Goal: Leave review/rating: Leave review/rating

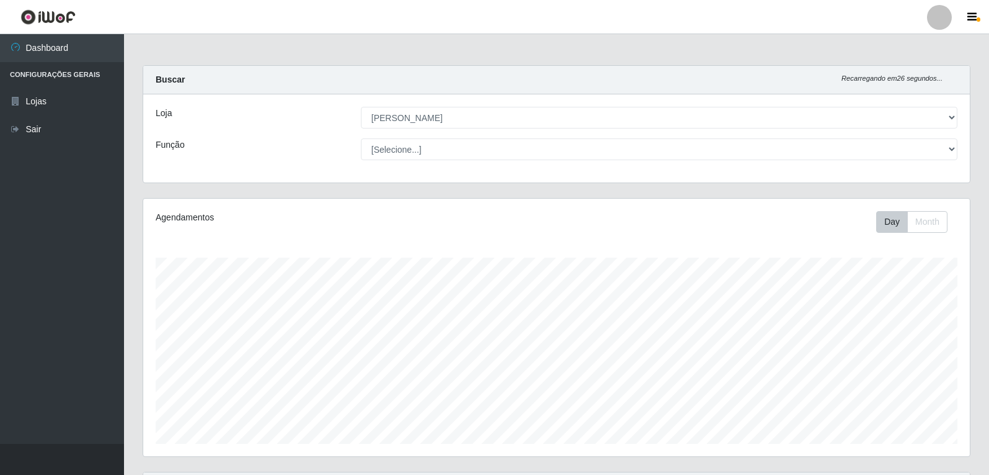
select select "523"
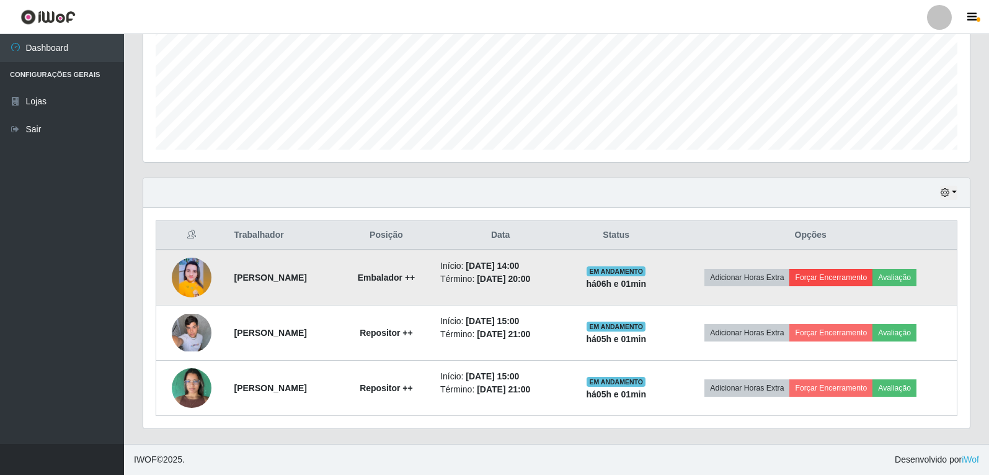
scroll to position [257, 827]
click at [908, 277] on button "Avaliação" at bounding box center [895, 277] width 44 height 17
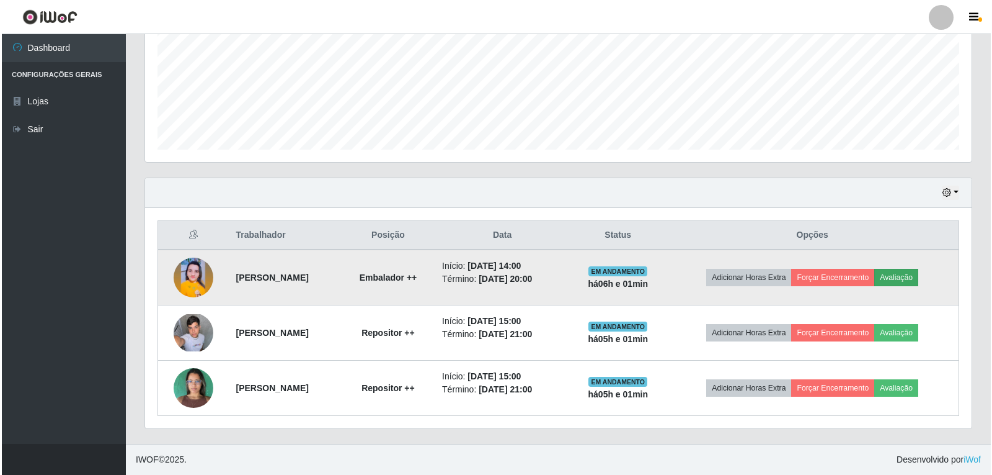
scroll to position [257, 821]
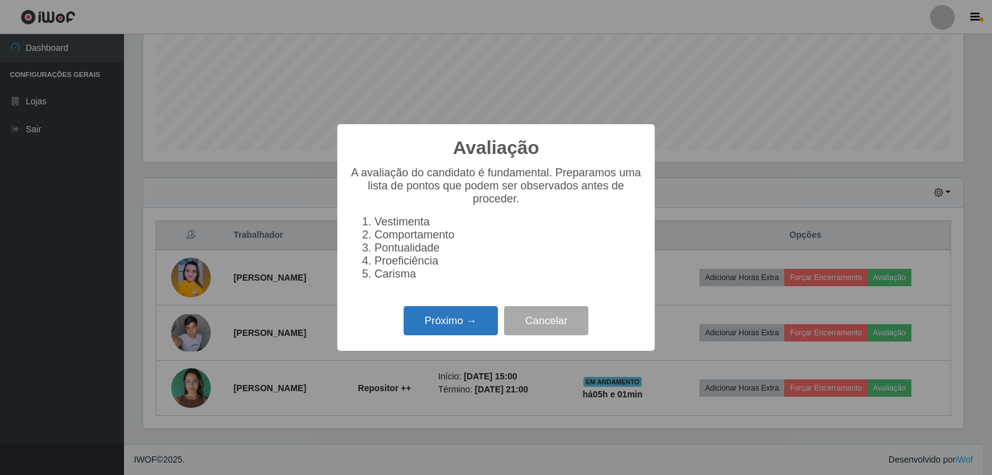
click at [445, 322] on button "Próximo →" at bounding box center [451, 320] width 94 height 29
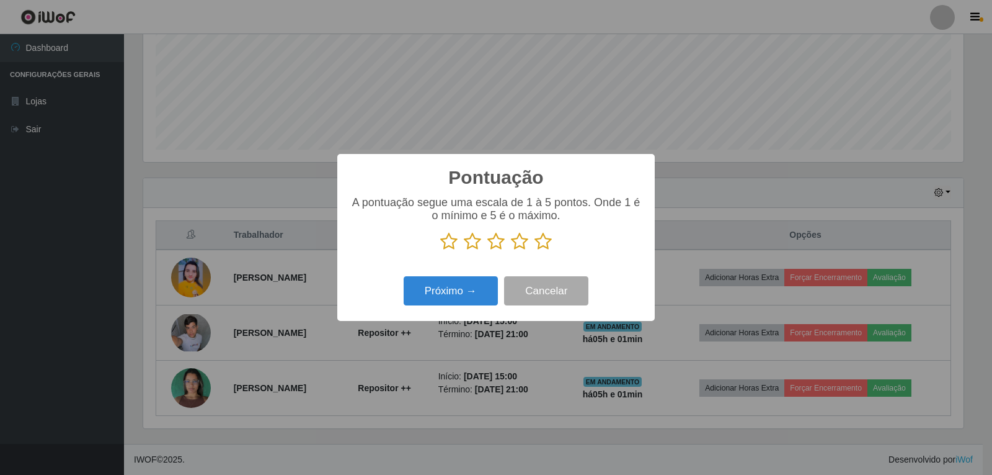
scroll to position [620038, 619474]
click at [537, 242] on icon at bounding box center [543, 241] width 17 height 19
click at [535, 251] on input "radio" at bounding box center [535, 251] width 0 height 0
click at [472, 290] on button "Próximo →" at bounding box center [451, 290] width 94 height 29
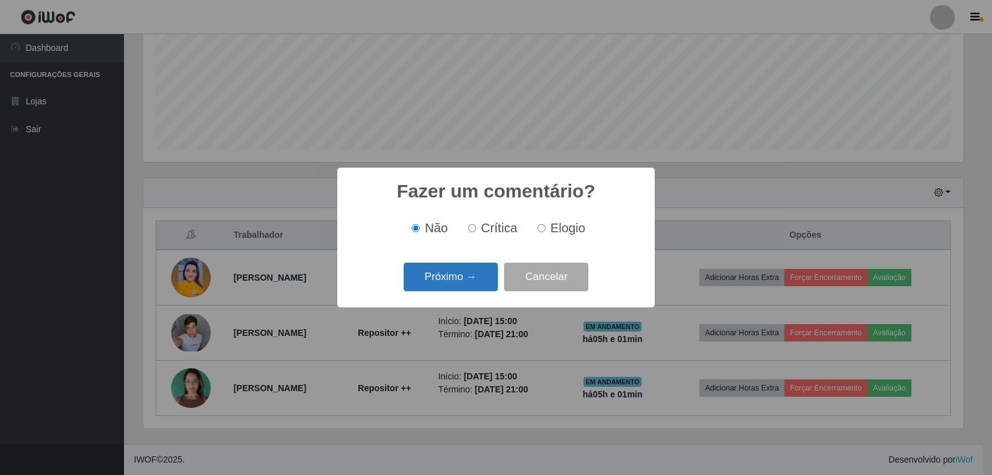
click at [475, 276] on button "Próximo →" at bounding box center [451, 276] width 94 height 29
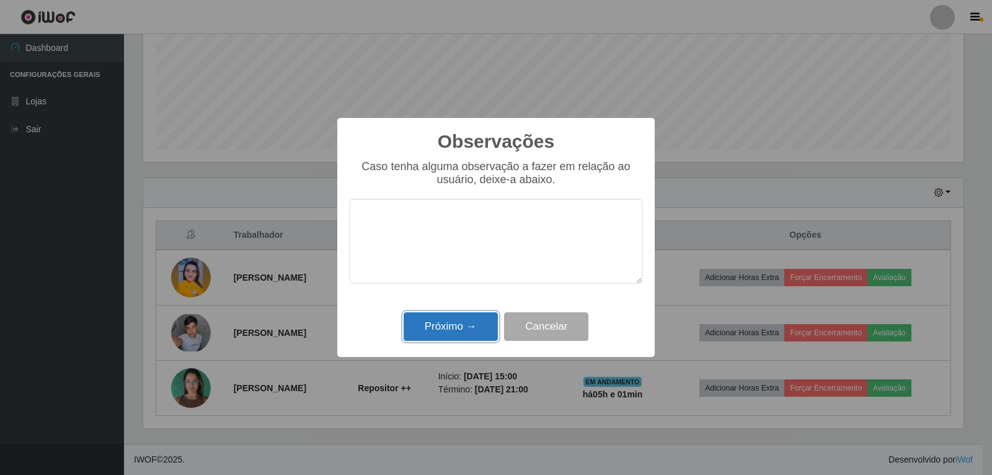
click at [455, 331] on button "Próximo →" at bounding box center [451, 326] width 94 height 29
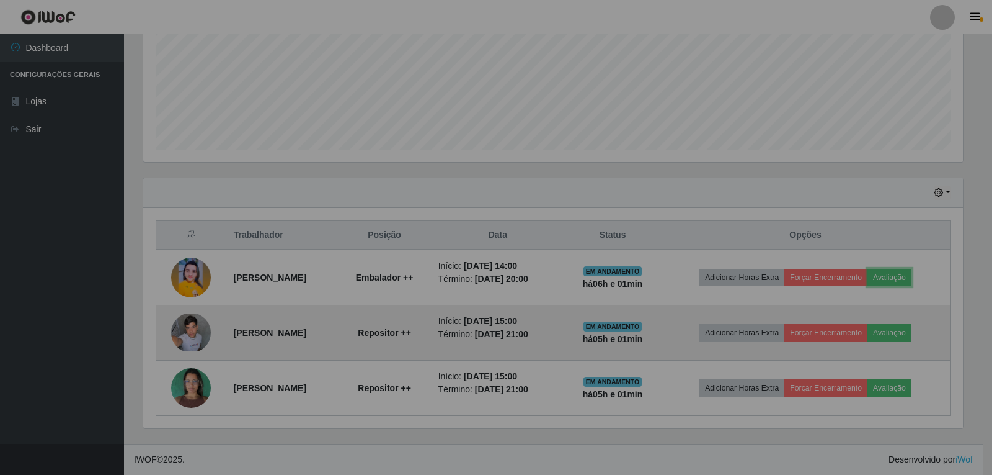
scroll to position [257, 827]
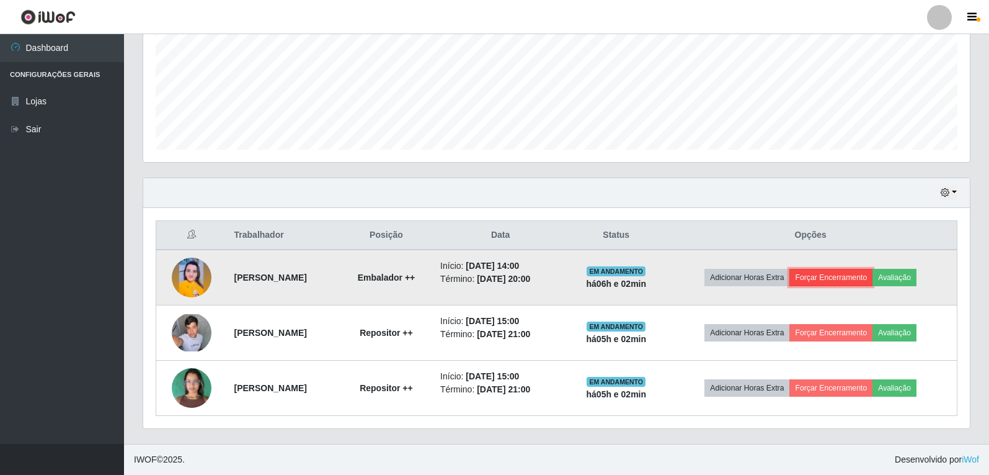
click at [836, 279] on button "Forçar Encerramento" at bounding box center [831, 277] width 83 height 17
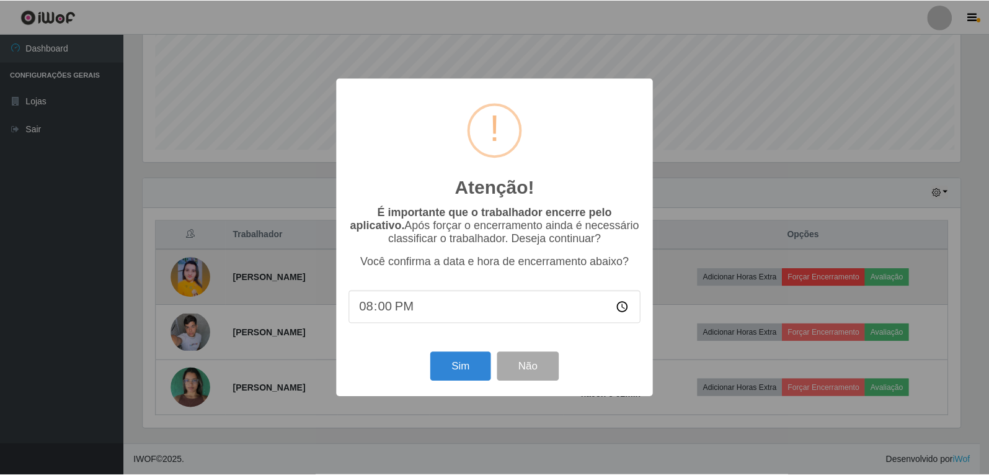
scroll to position [257, 821]
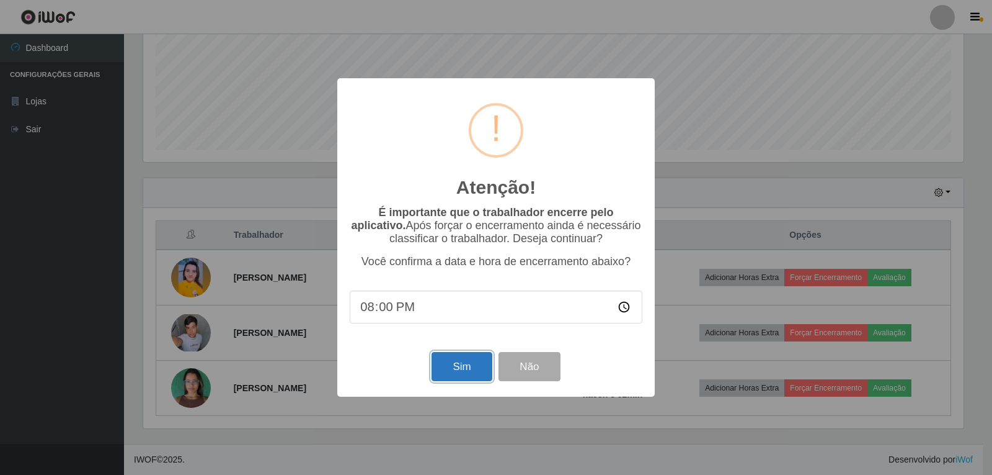
click at [459, 370] on button "Sim" at bounding box center [462, 366] width 60 height 29
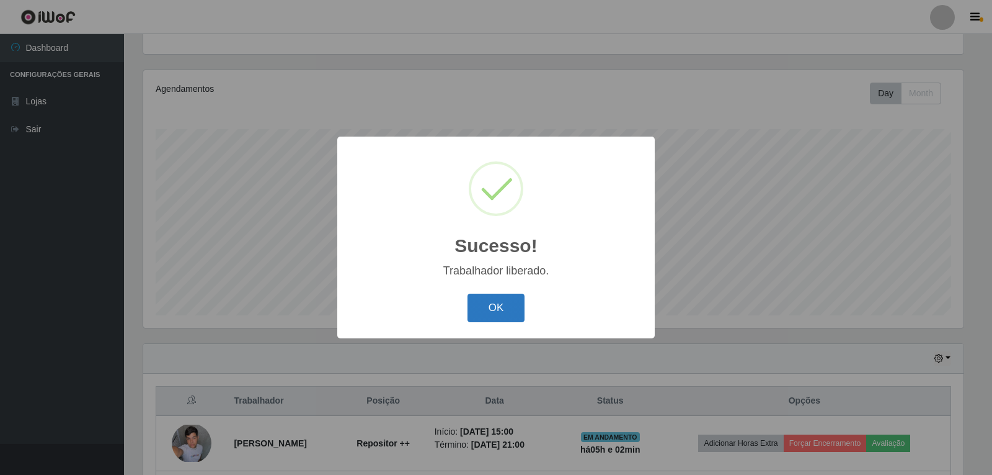
click at [502, 310] on button "OK" at bounding box center [497, 307] width 58 height 29
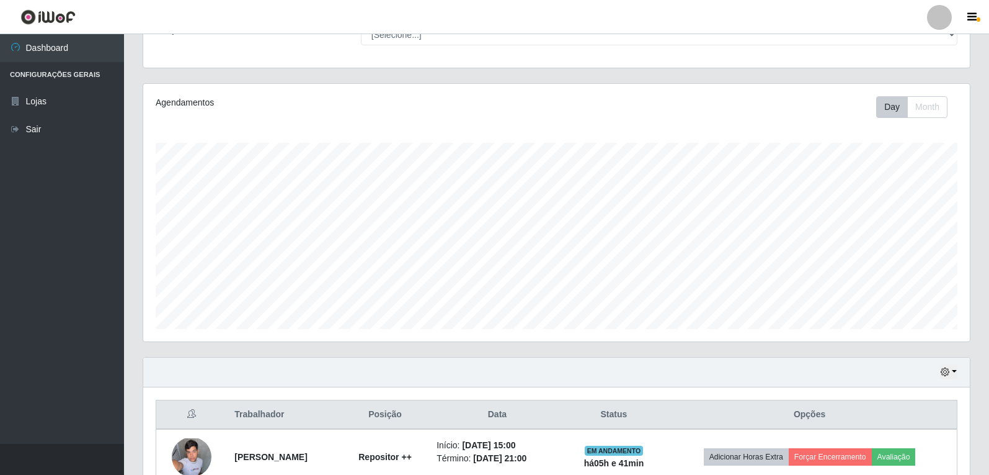
scroll to position [239, 0]
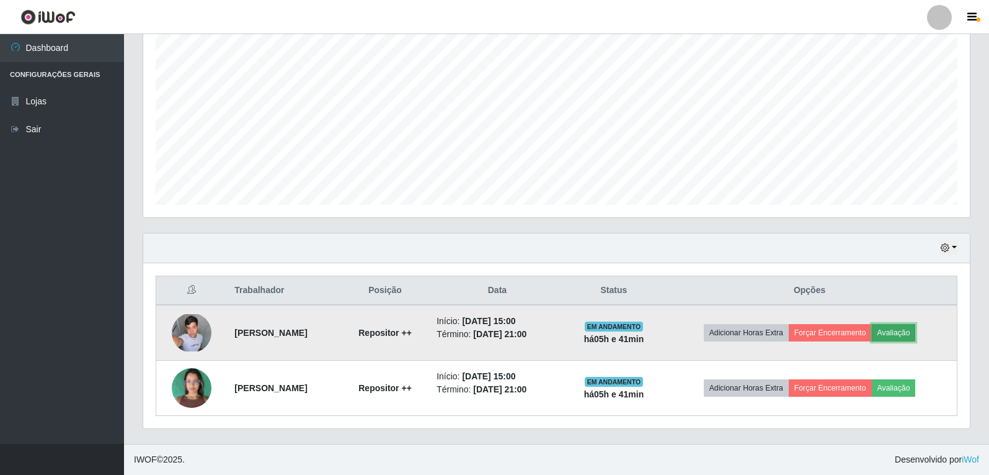
click at [912, 333] on button "Avaliação" at bounding box center [894, 332] width 44 height 17
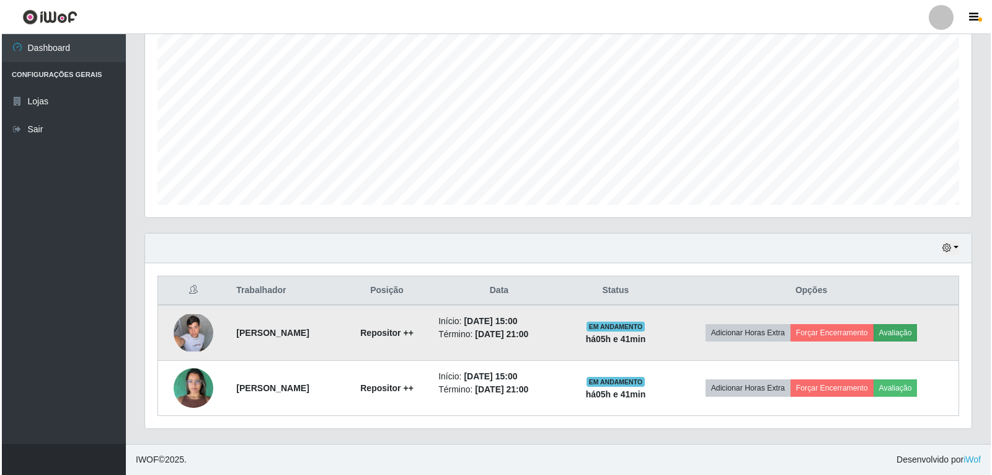
scroll to position [257, 821]
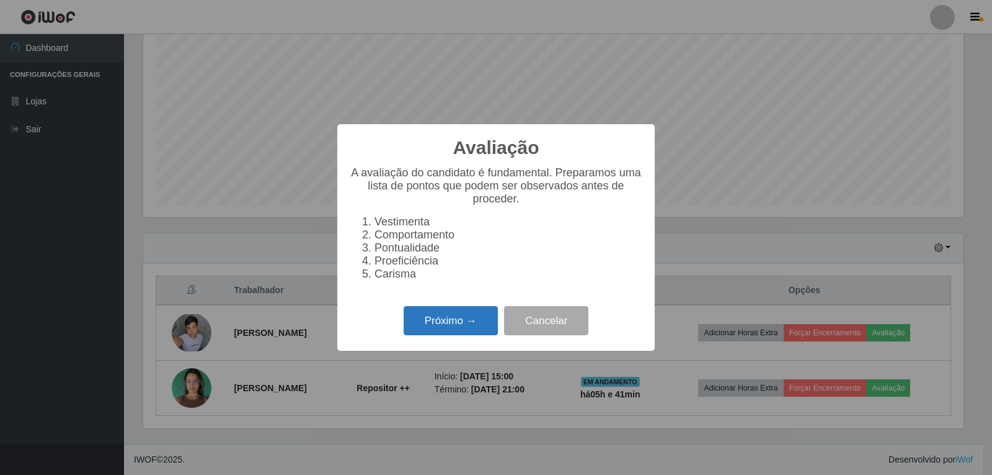
click at [473, 330] on button "Próximo →" at bounding box center [451, 320] width 94 height 29
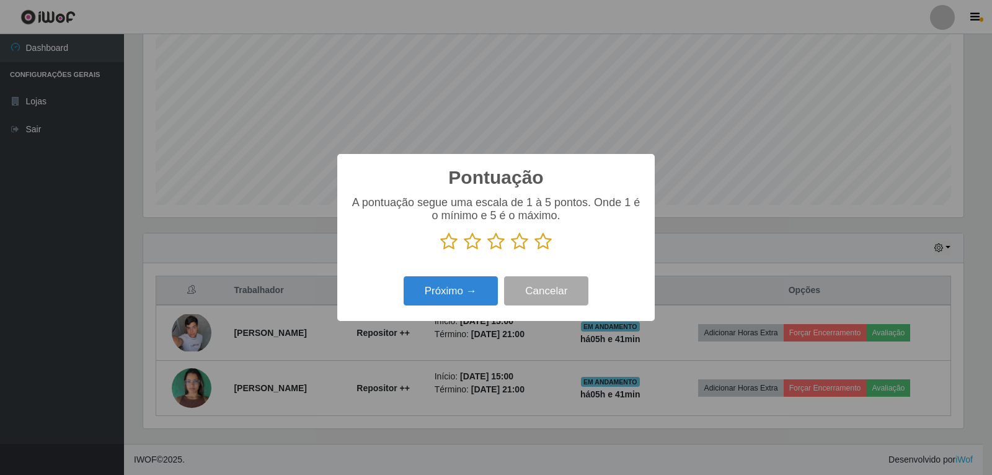
click at [544, 248] on icon at bounding box center [543, 241] width 17 height 19
click at [535, 251] on input "radio" at bounding box center [535, 251] width 0 height 0
click at [466, 293] on button "Próximo →" at bounding box center [451, 290] width 94 height 29
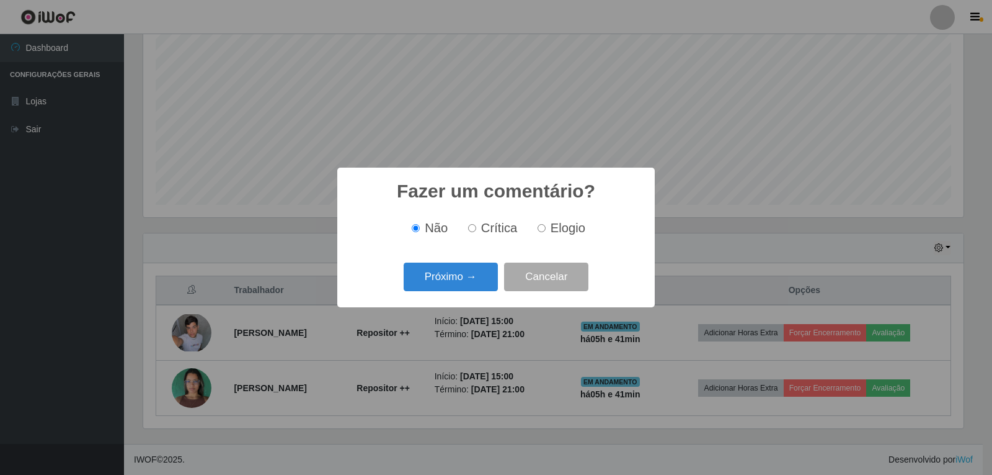
click at [543, 228] on input "Elogio" at bounding box center [542, 228] width 8 height 8
radio input "true"
click at [460, 278] on button "Próximo →" at bounding box center [451, 276] width 94 height 29
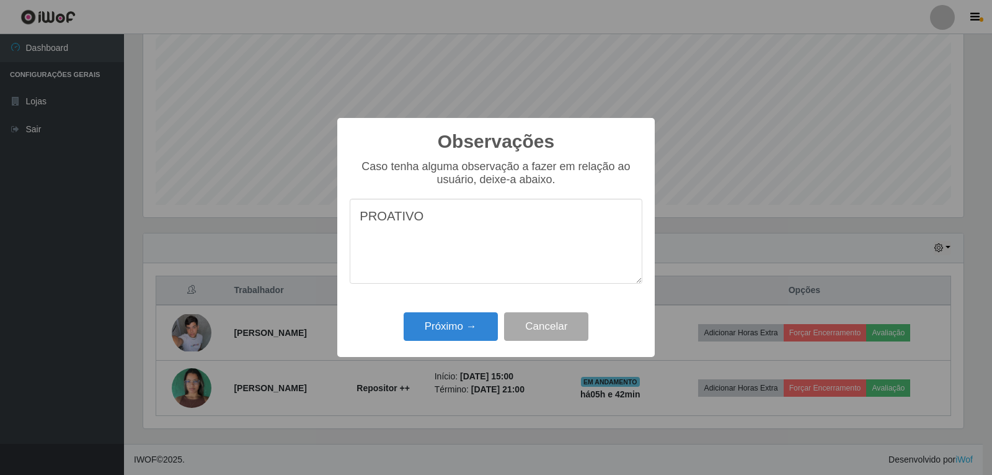
drag, startPoint x: 416, startPoint y: 222, endPoint x: 350, endPoint y: 224, distance: 66.4
click at [350, 224] on textarea "PROATIVO" at bounding box center [496, 240] width 293 height 85
type textarea "PROATIVO"
click at [459, 325] on button "Próximo →" at bounding box center [451, 326] width 94 height 29
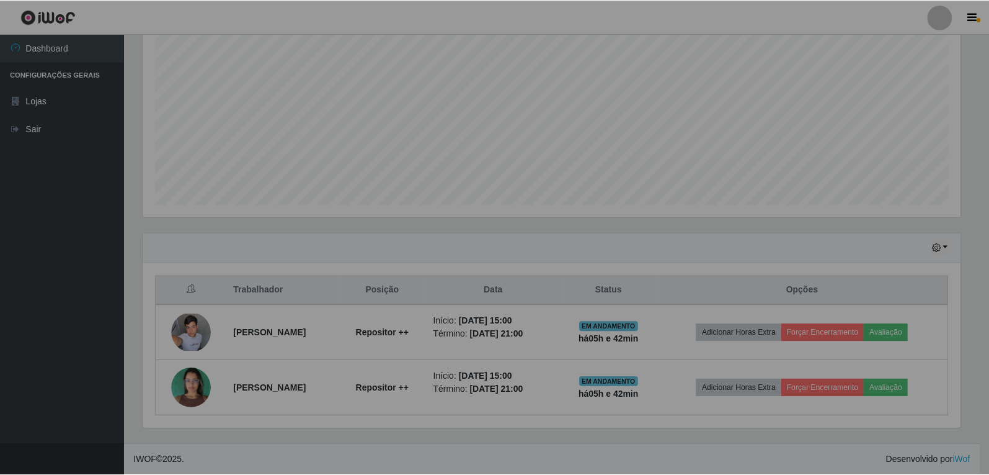
scroll to position [257, 827]
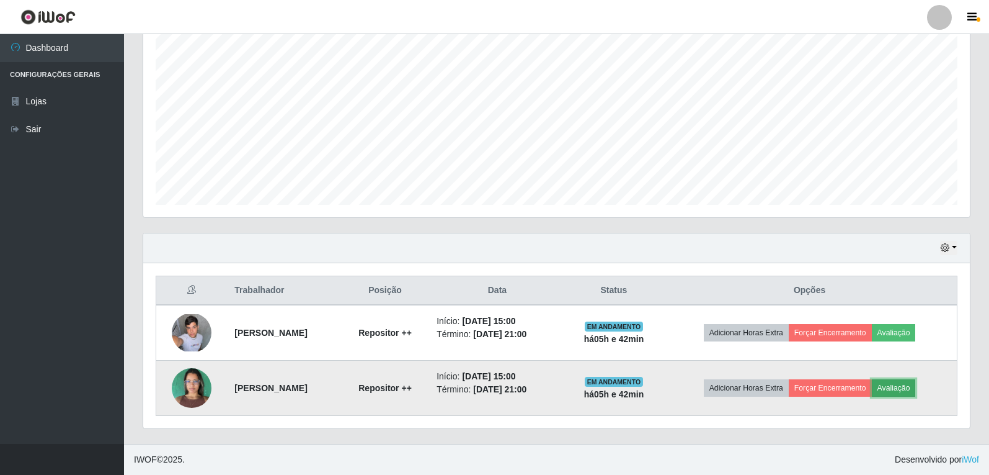
click at [916, 388] on button "Avaliação" at bounding box center [894, 387] width 44 height 17
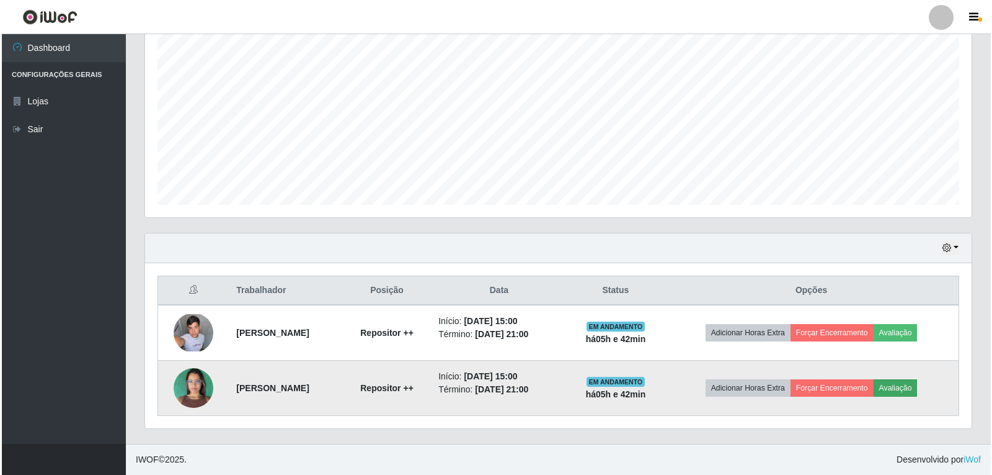
scroll to position [257, 821]
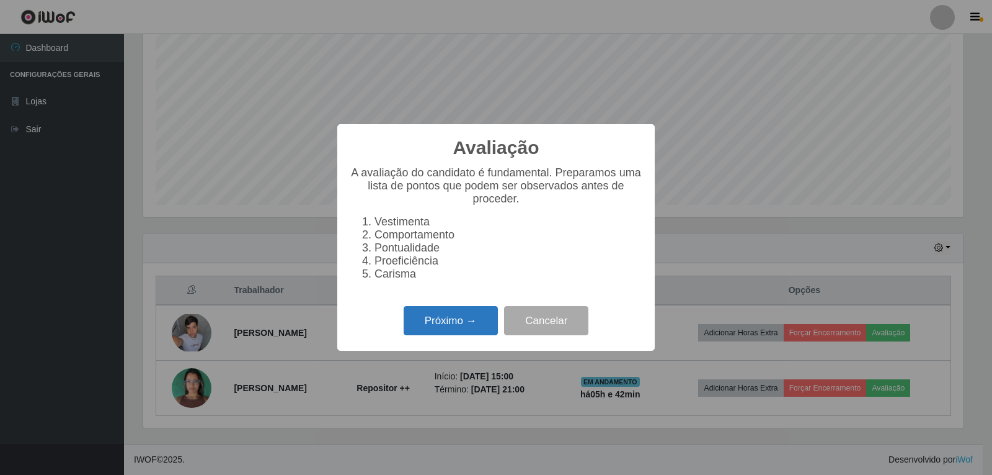
drag, startPoint x: 439, startPoint y: 308, endPoint x: 445, endPoint y: 314, distance: 9.2
click at [445, 314] on div "Avaliação × A avaliação do candidato é fundamental. Preparamos uma lista de pon…" at bounding box center [496, 237] width 318 height 226
click at [454, 324] on button "Próximo →" at bounding box center [451, 320] width 94 height 29
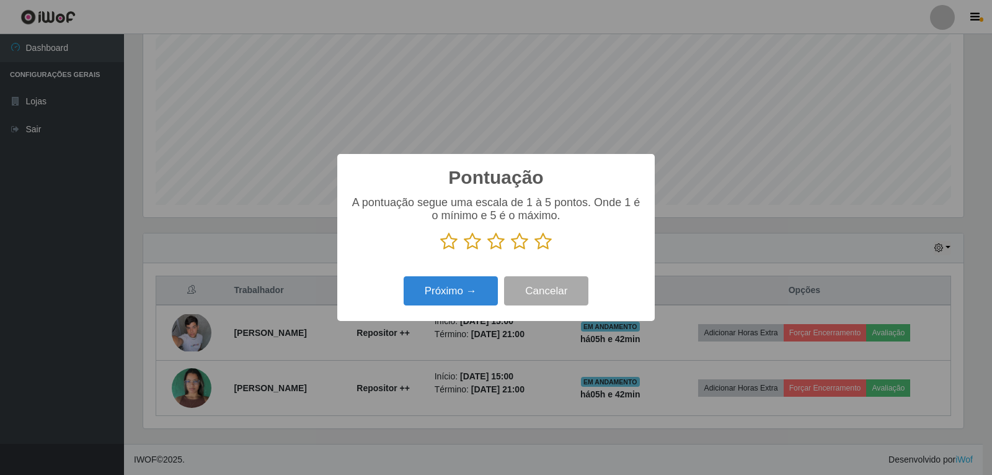
scroll to position [620038, 619474]
click at [545, 241] on icon at bounding box center [543, 241] width 17 height 19
click at [535, 251] on input "radio" at bounding box center [535, 251] width 0 height 0
click at [457, 288] on button "Próximo →" at bounding box center [451, 290] width 94 height 29
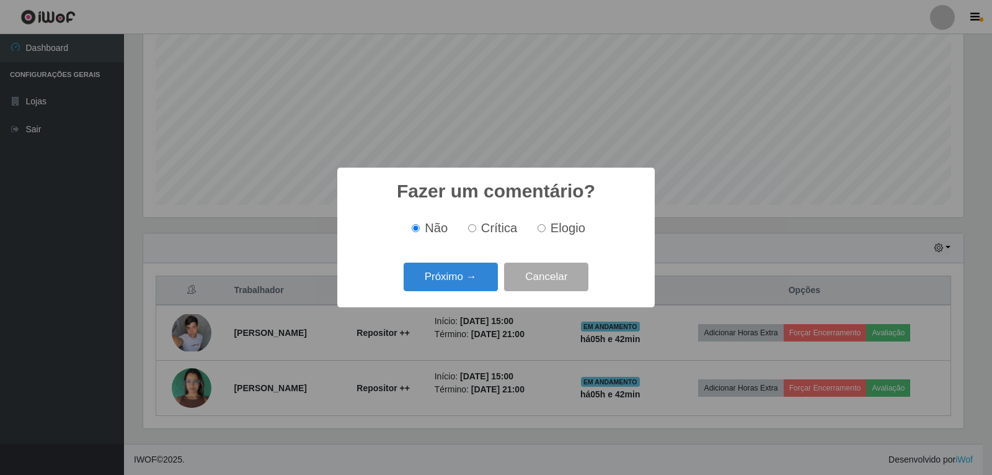
click at [540, 232] on input "Elogio" at bounding box center [542, 228] width 8 height 8
radio input "true"
click at [469, 275] on button "Próximo →" at bounding box center [451, 276] width 94 height 29
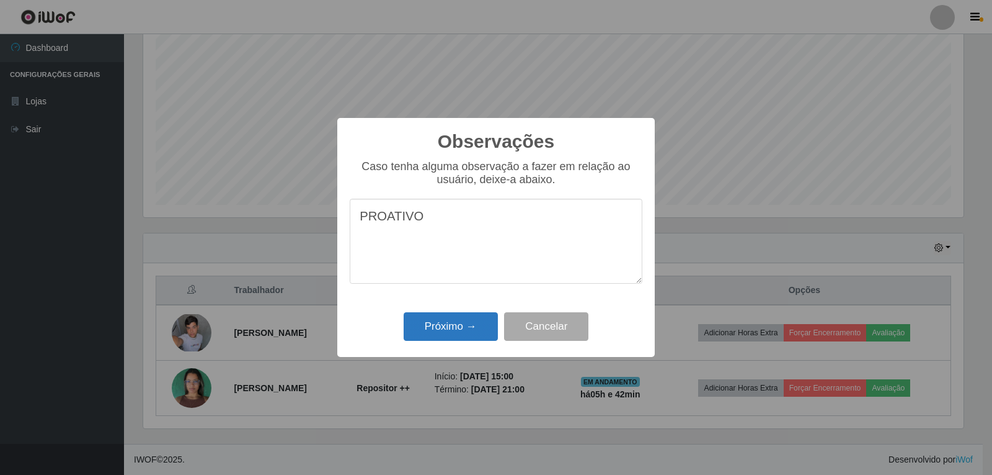
type textarea "PROATIVO"
click at [466, 325] on button "Próximo →" at bounding box center [451, 326] width 94 height 29
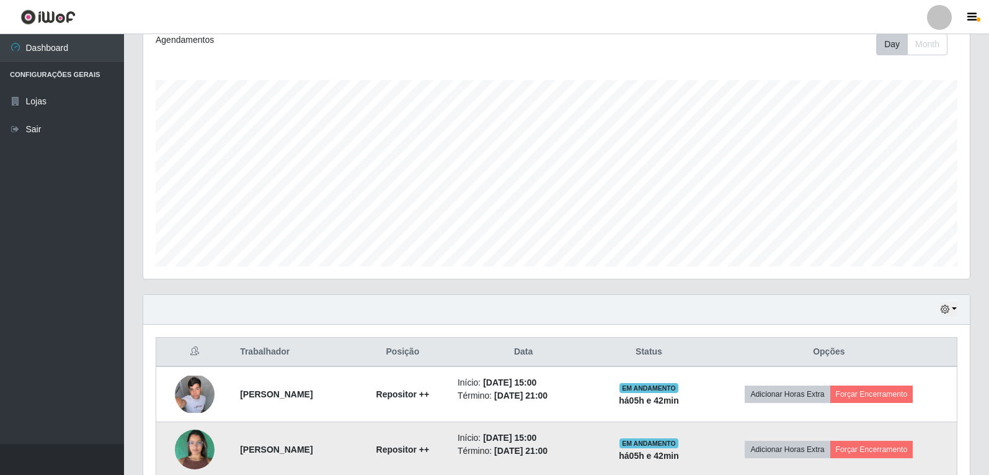
scroll to position [239, 0]
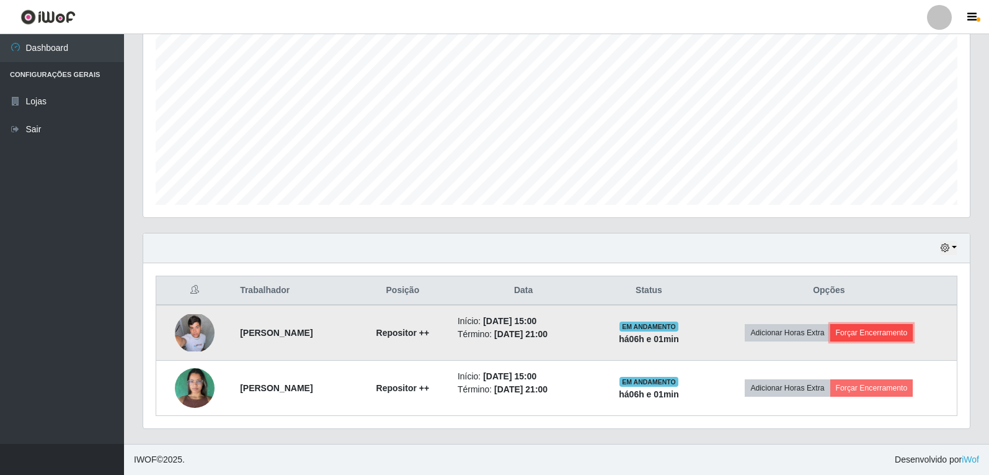
click at [893, 334] on button "Forçar Encerramento" at bounding box center [872, 332] width 83 height 17
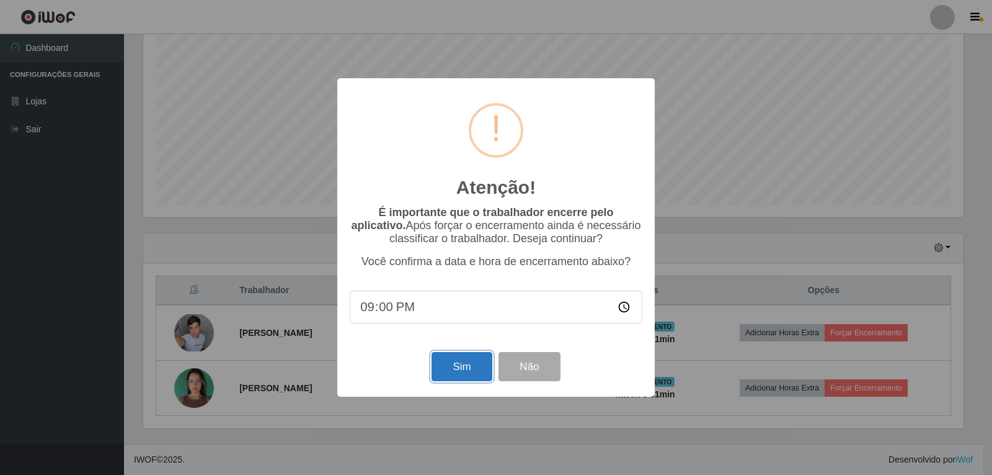
click at [483, 363] on button "Sim" at bounding box center [462, 366] width 60 height 29
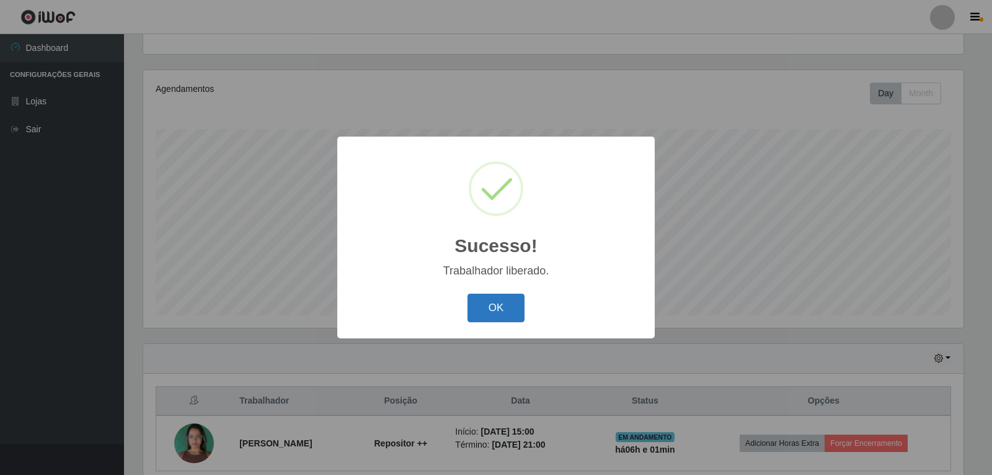
click at [516, 313] on button "OK" at bounding box center [497, 307] width 58 height 29
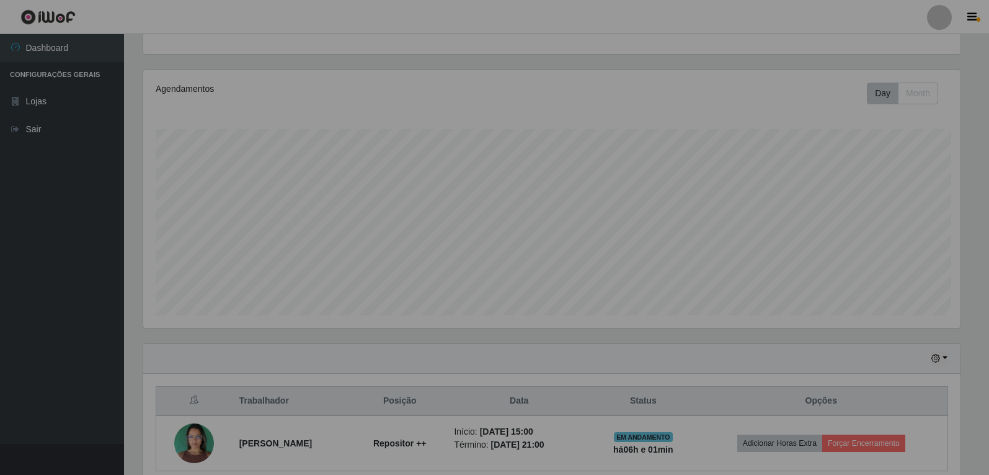
scroll to position [257, 827]
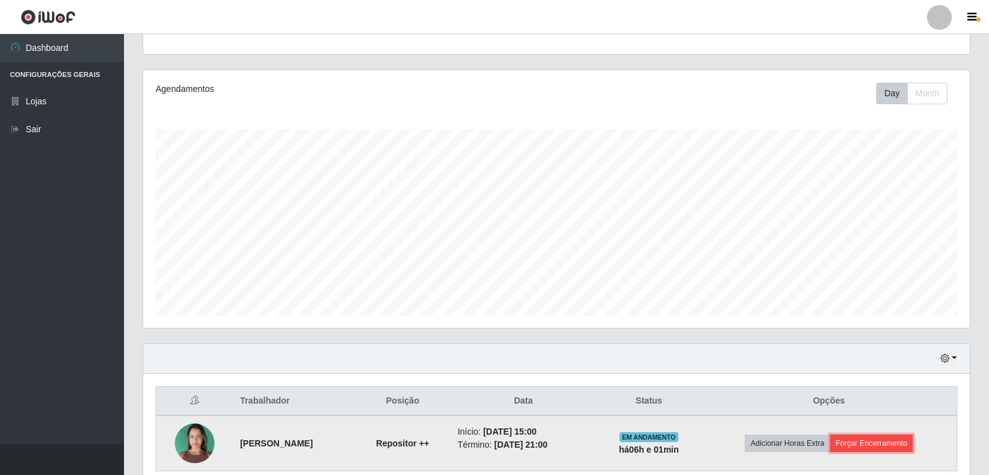
click at [868, 447] on button "Forçar Encerramento" at bounding box center [872, 442] width 83 height 17
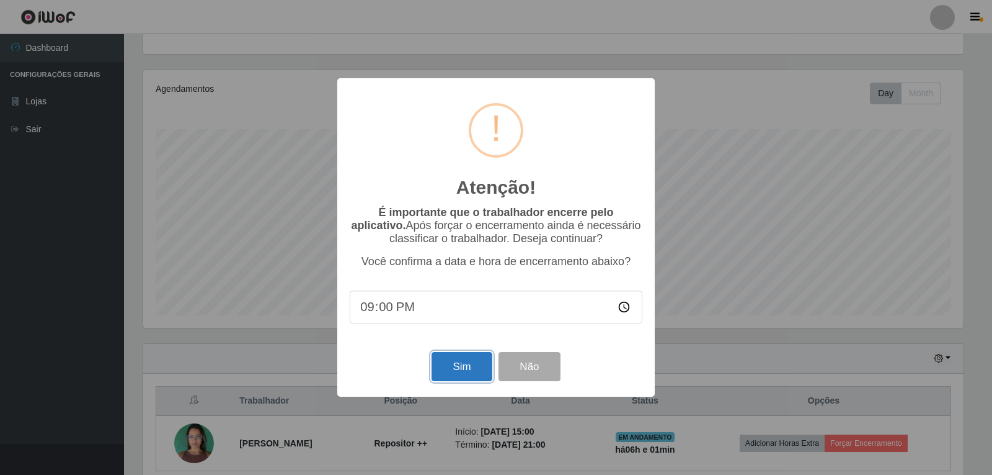
click at [470, 373] on button "Sim" at bounding box center [462, 366] width 60 height 29
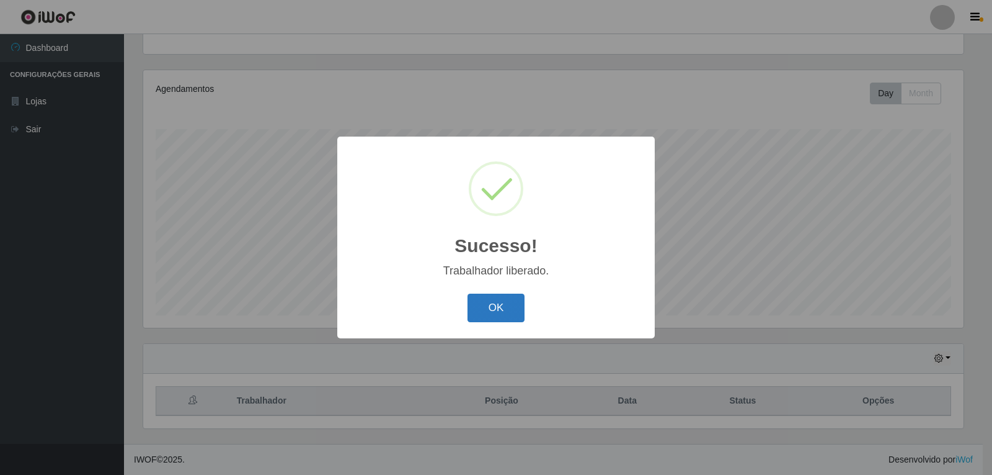
click at [509, 316] on button "OK" at bounding box center [497, 307] width 58 height 29
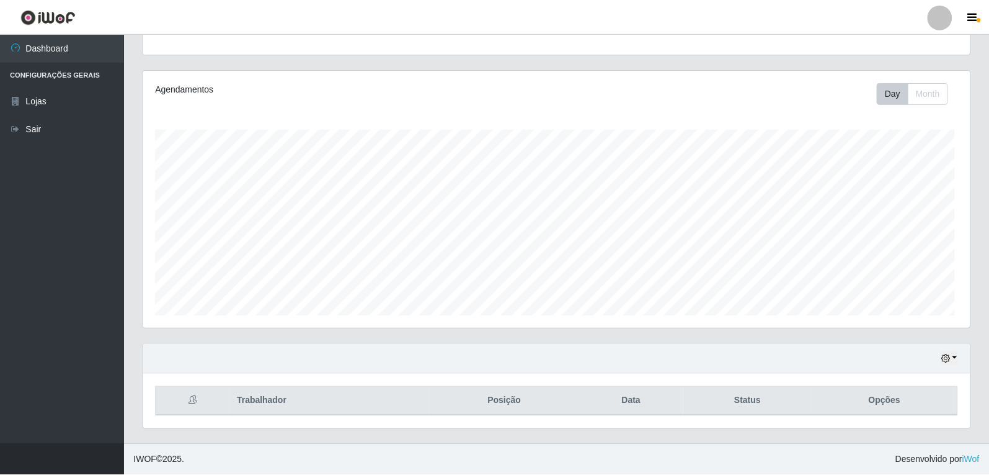
scroll to position [257, 827]
